Goal: Transaction & Acquisition: Purchase product/service

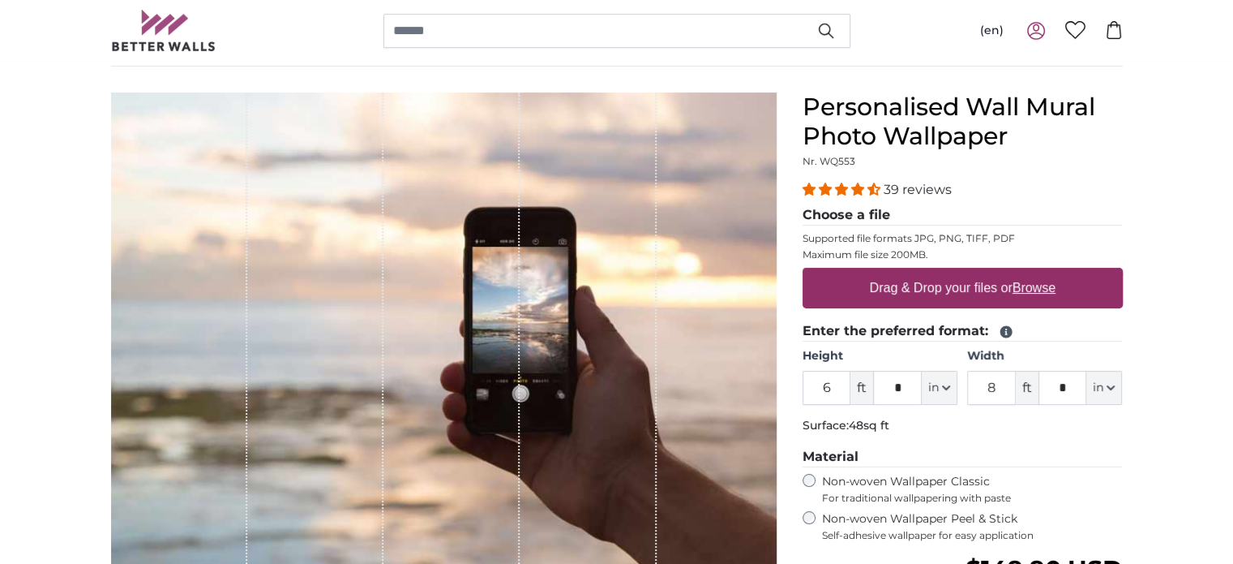
scroll to position [138, 0]
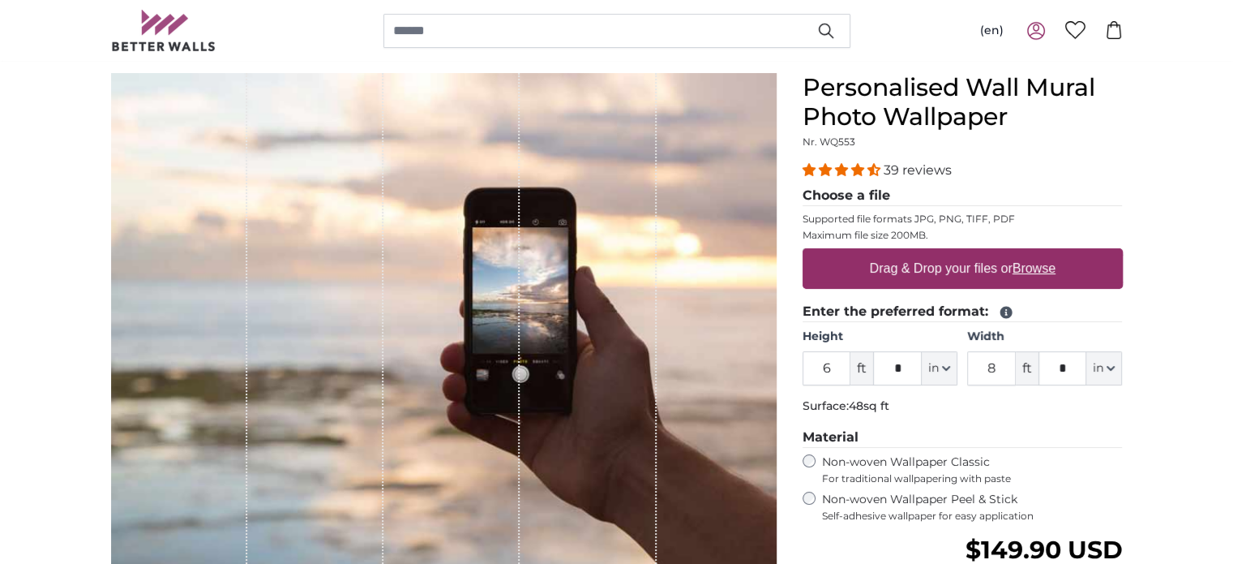
click at [1031, 268] on u "Browse" at bounding box center [1034, 268] width 43 height 14
click at [1031, 253] on input "Drag & Drop your files or Browse" at bounding box center [963, 250] width 320 height 5
type input "**********"
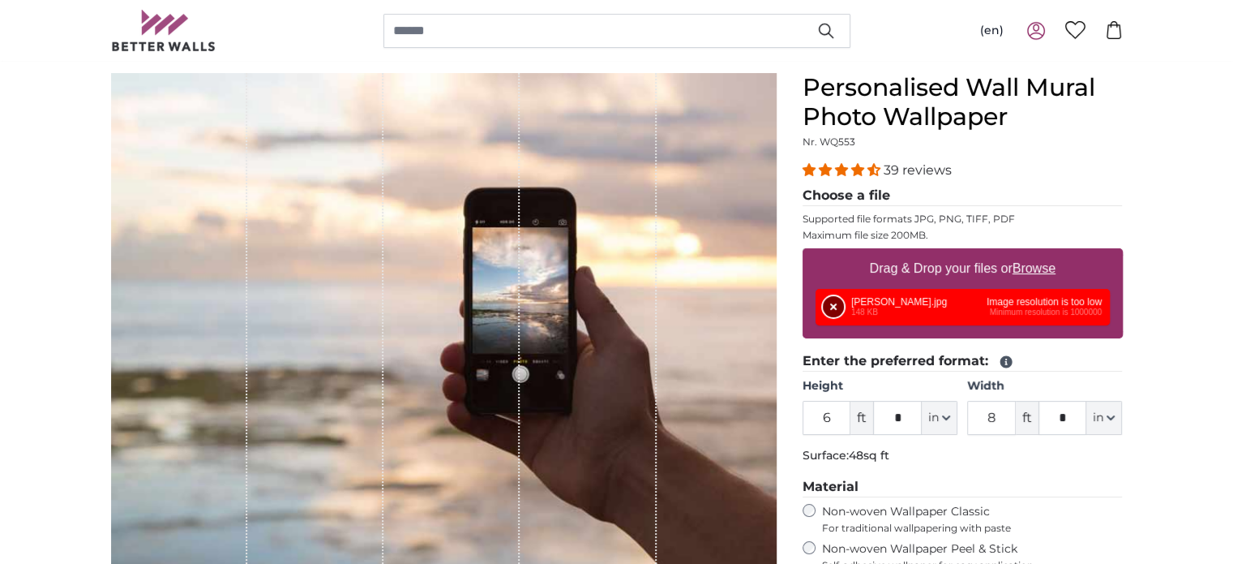
click at [832, 307] on button "Remove" at bounding box center [833, 306] width 21 height 21
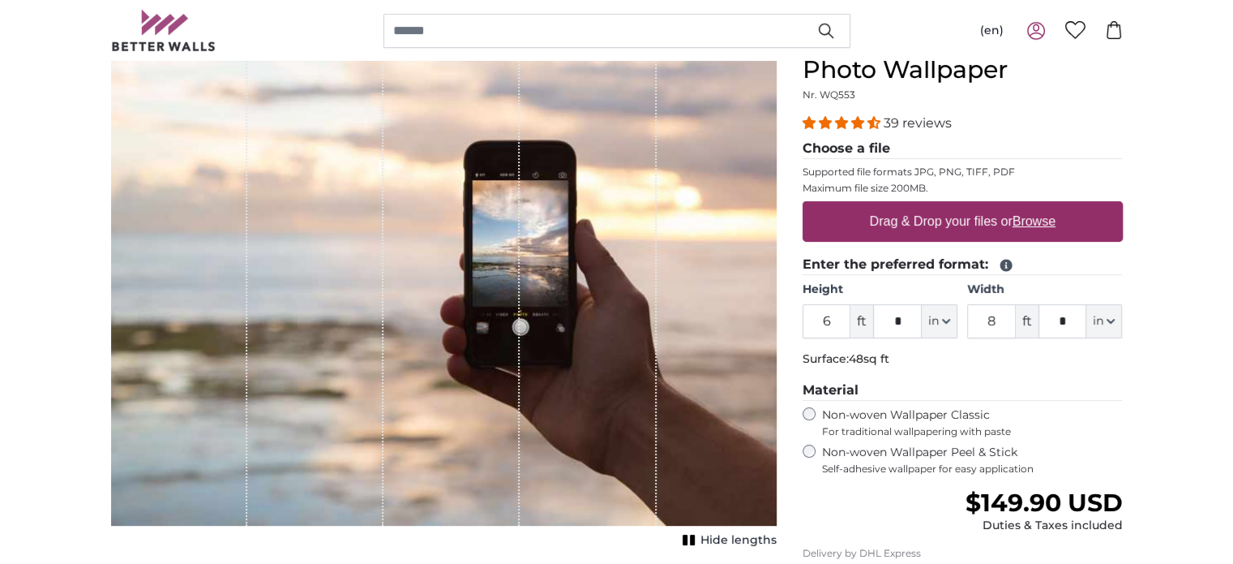
scroll to position [183, 0]
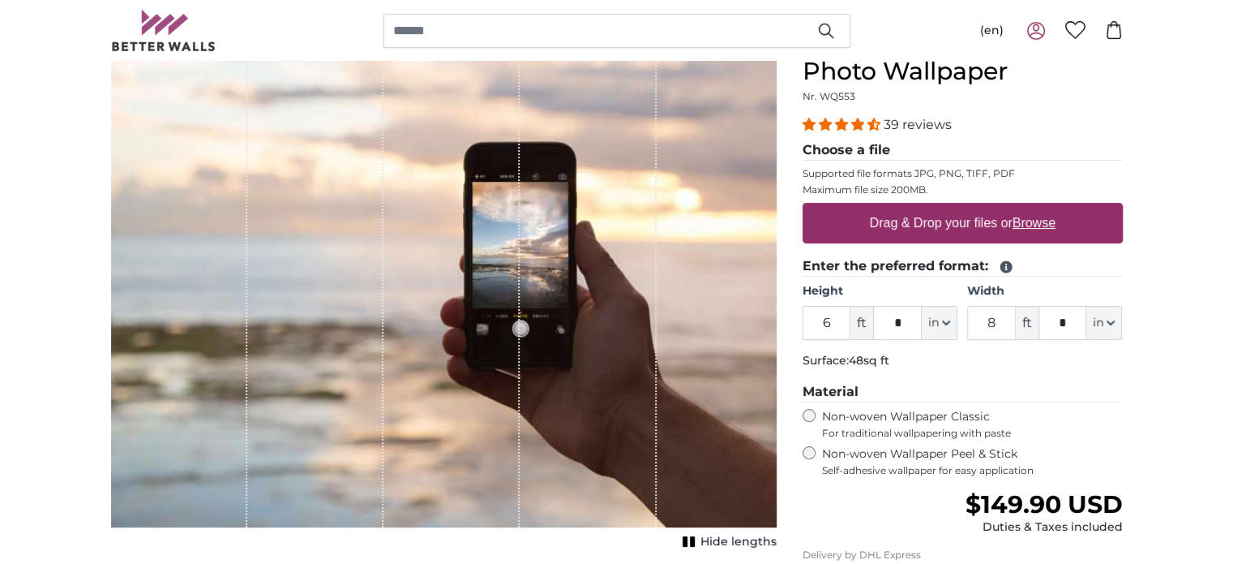
click at [207, 225] on div "1 of 1" at bounding box center [179, 278] width 136 height 500
